Goal: Check status

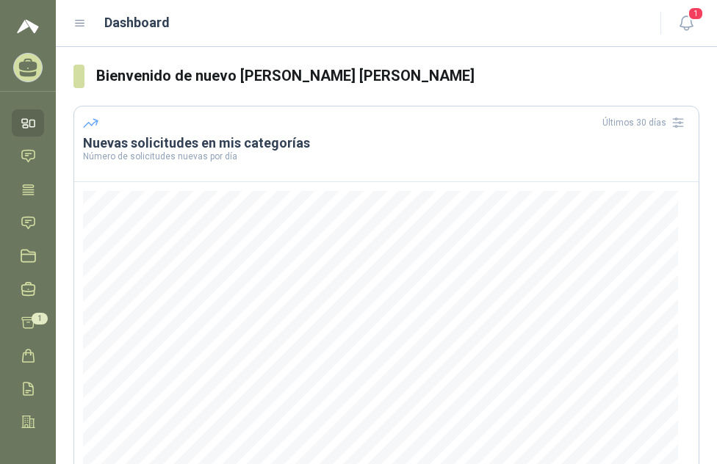
scroll to position [211, 0]
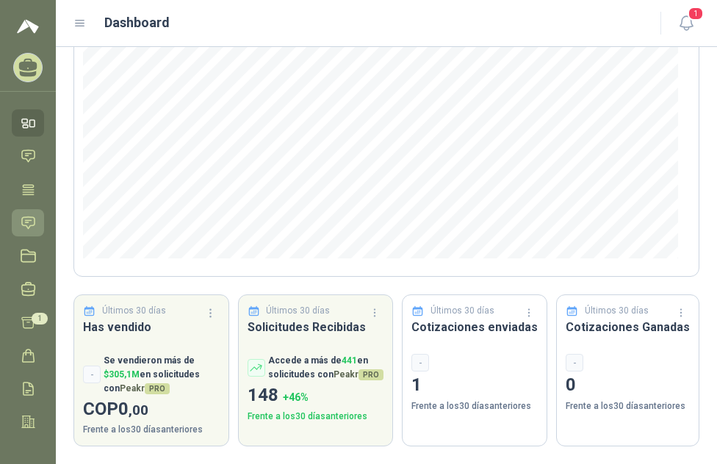
click at [34, 222] on icon at bounding box center [28, 222] width 15 height 15
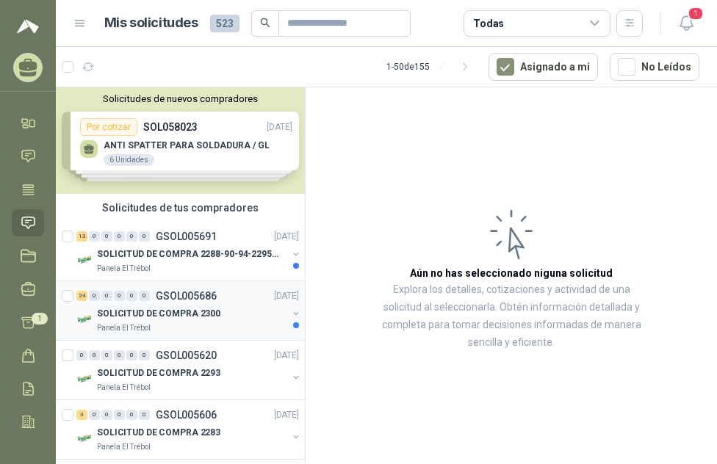
click at [201, 316] on p "SOLICITUD DE COMPRA 2300" at bounding box center [158, 314] width 123 height 14
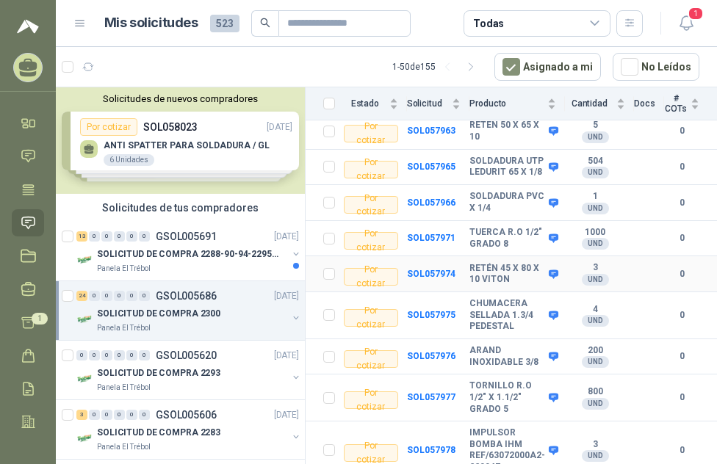
scroll to position [881, 0]
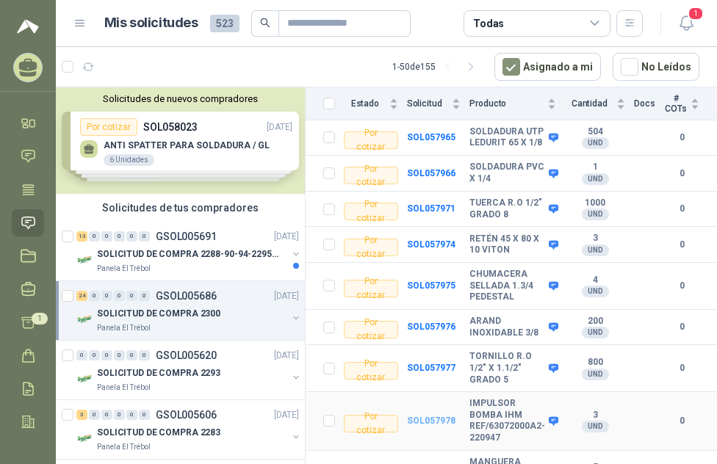
click at [415, 416] on b "SOL057978" at bounding box center [431, 421] width 48 height 10
